Goal: Task Accomplishment & Management: Manage account settings

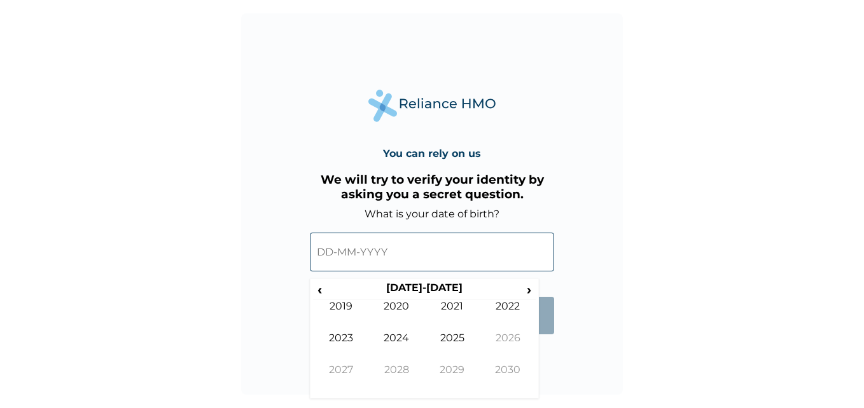
click at [366, 258] on input "text" at bounding box center [432, 252] width 244 height 39
click at [324, 291] on span "‹" at bounding box center [319, 290] width 13 height 16
click at [403, 341] on td "1994" at bounding box center [397, 348] width 56 height 32
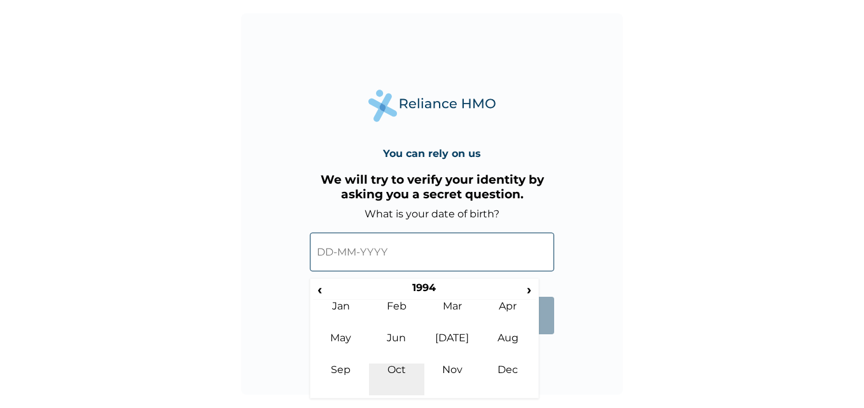
click at [400, 370] on td "Oct" at bounding box center [397, 380] width 56 height 32
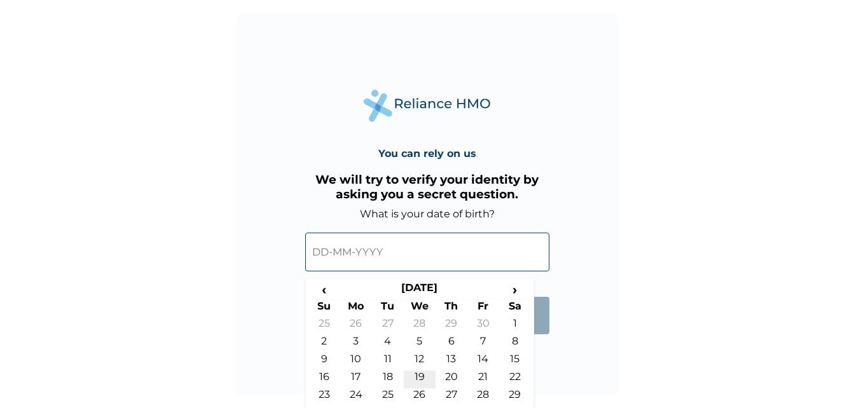
click at [420, 376] on td "19" at bounding box center [420, 380] width 32 height 18
type input "19-10-1994"
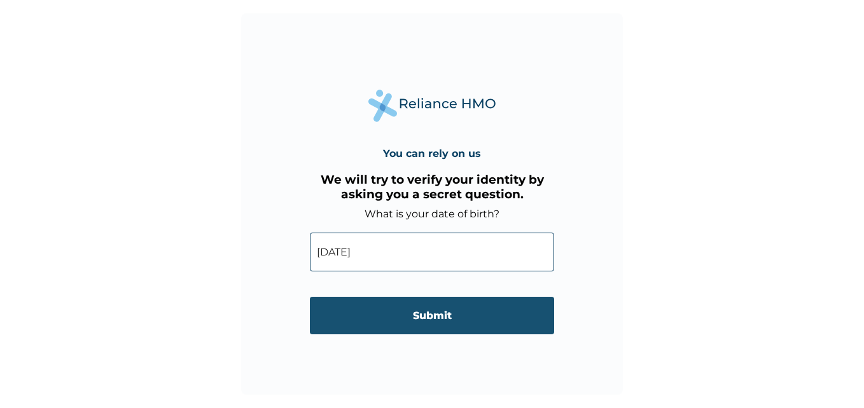
click at [416, 322] on input "Submit" at bounding box center [432, 316] width 244 height 38
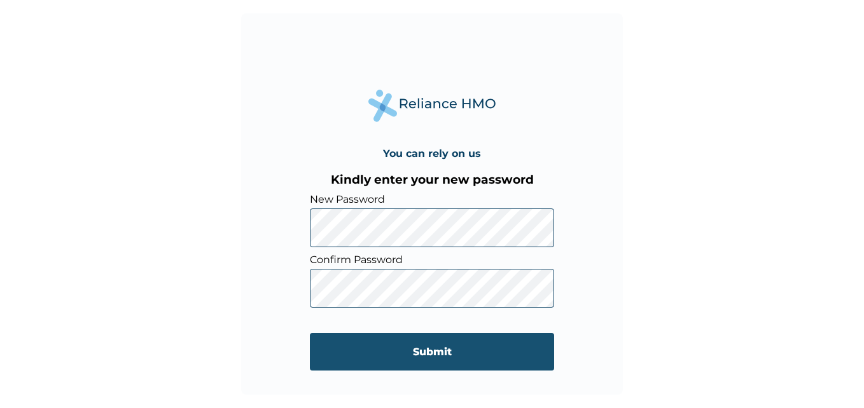
click at [493, 354] on input "Submit" at bounding box center [432, 352] width 244 height 38
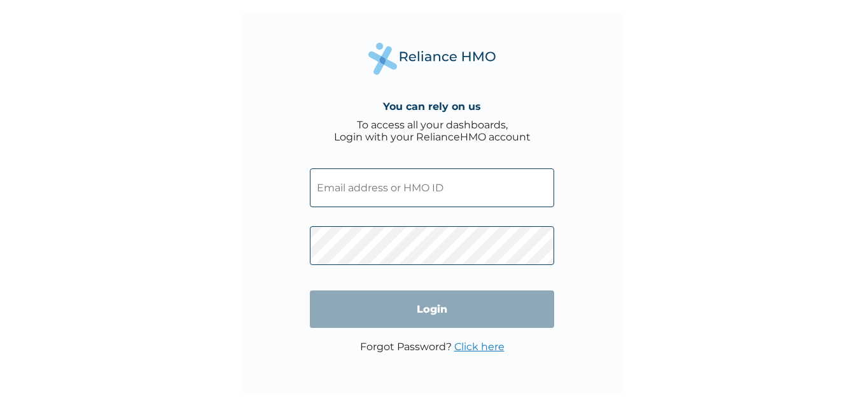
click at [454, 199] on input "text" at bounding box center [432, 188] width 244 height 39
type input "Oluwapelumi.Mekuleyi@ipsos.com"
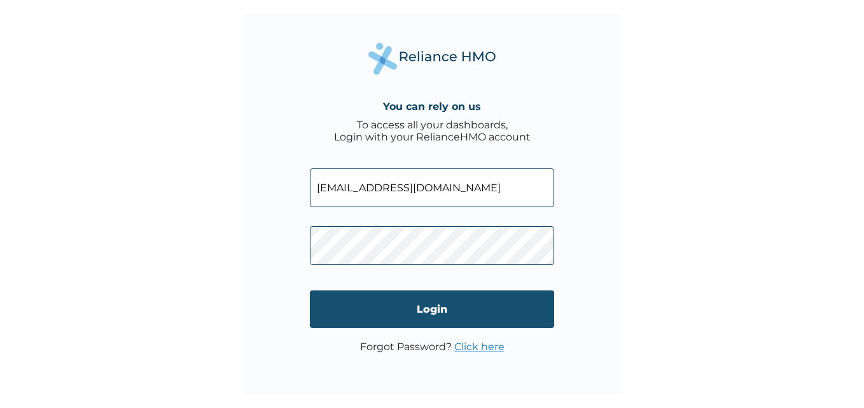
click at [496, 306] on input "Login" at bounding box center [432, 310] width 244 height 38
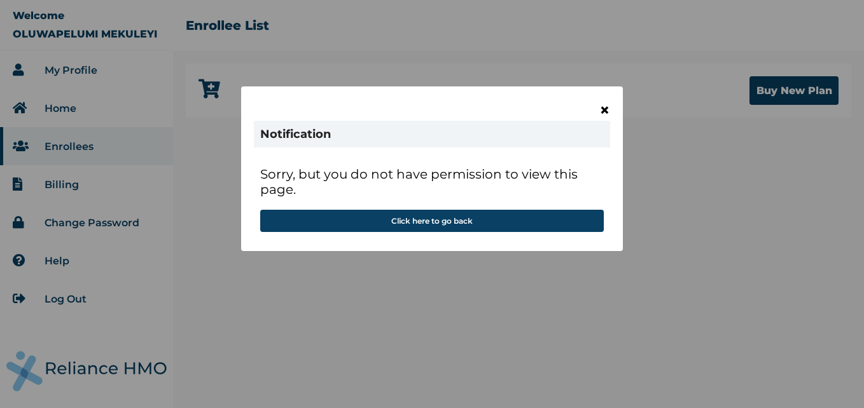
click at [606, 113] on span "×" at bounding box center [604, 110] width 11 height 22
